Goal: Navigation & Orientation: Understand site structure

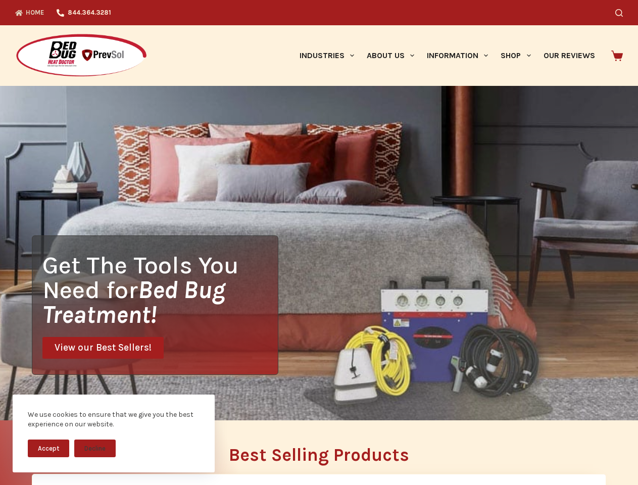
click at [319, 242] on div "Get The Tools You Need for Bed Bug Treatment! View our Best Sellers!" at bounding box center [319, 253] width 638 height 334
click at [48, 448] on button "Accept" at bounding box center [48, 448] width 41 height 18
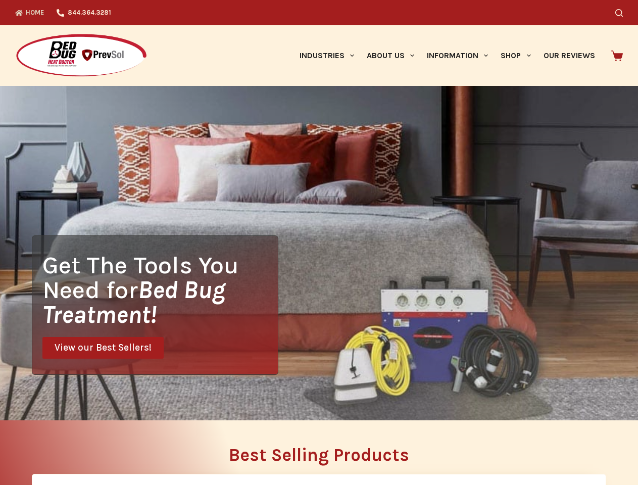
click at [95, 448] on button "Decline" at bounding box center [94, 456] width 41 height 18
click at [622, 13] on icon "Search" at bounding box center [619, 13] width 8 height 8
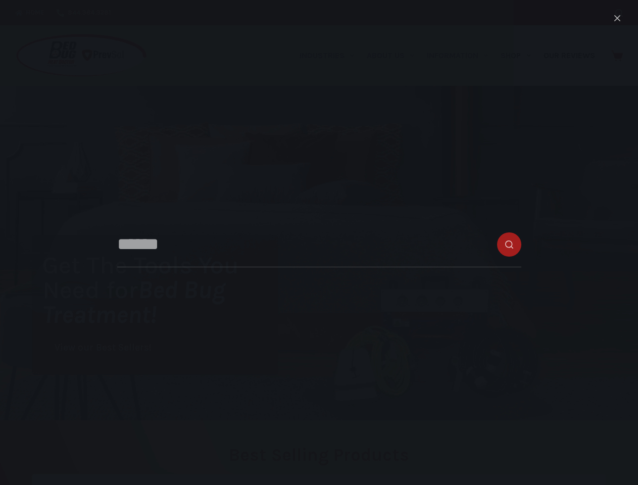
click at [330, 56] on link "Industries" at bounding box center [326, 55] width 67 height 61
click at [394, 56] on link "About Us" at bounding box center [390, 55] width 60 height 61
click at [461, 56] on link "Information" at bounding box center [458, 55] width 74 height 61
click at [519, 56] on link "Shop" at bounding box center [515, 55] width 42 height 61
